Goal: Navigation & Orientation: Find specific page/section

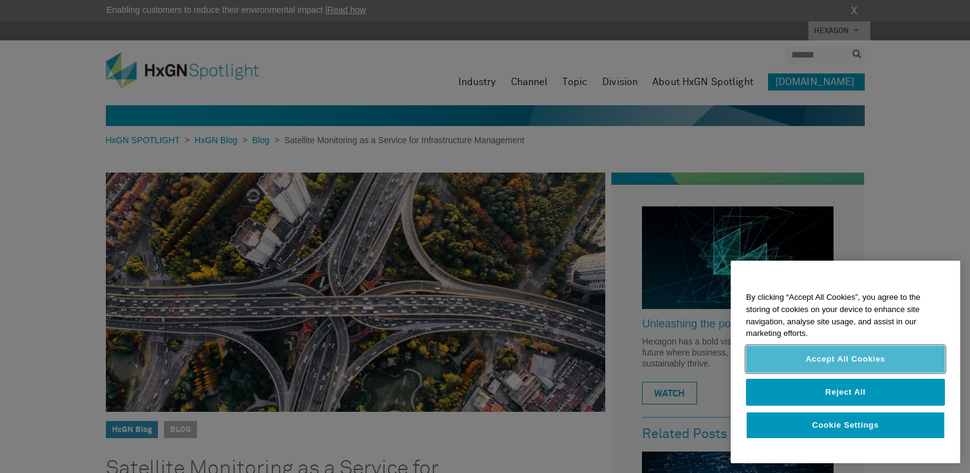
click at [823, 367] on button "Accept All Cookies" at bounding box center [845, 359] width 199 height 27
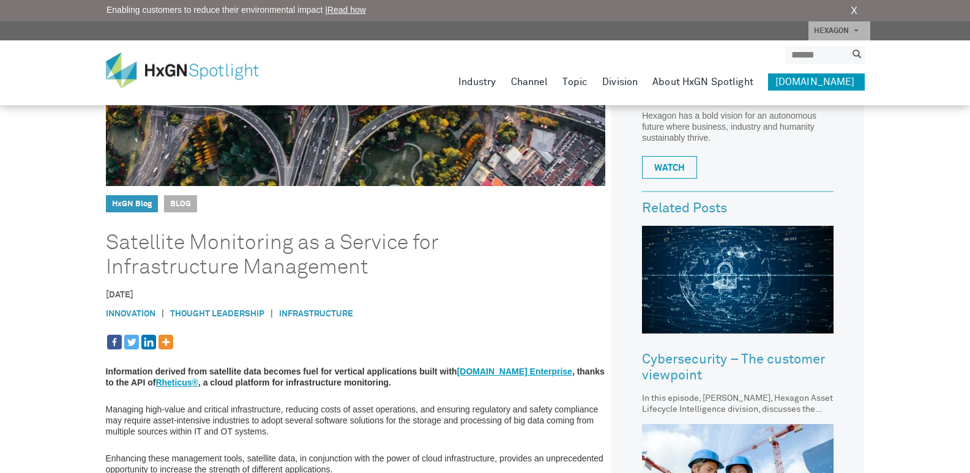
scroll to position [61, 0]
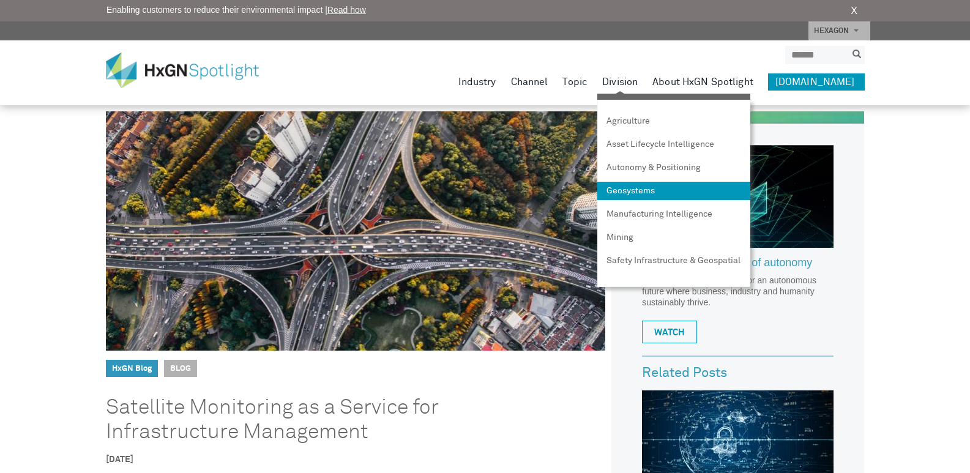
click at [644, 192] on link "Geosystems" at bounding box center [673, 191] width 153 height 18
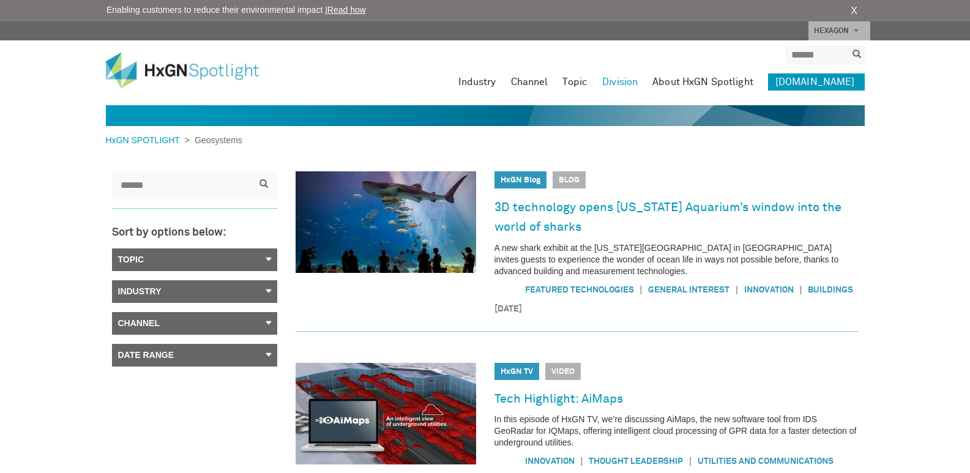
click at [178, 63] on img at bounding box center [191, 71] width 171 height 36
